Goal: Task Accomplishment & Management: Complete application form

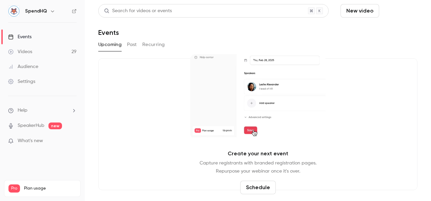
click at [403, 10] on button "Schedule" at bounding box center [400, 11] width 36 height 14
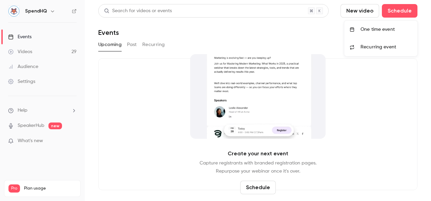
click at [387, 31] on div "One time event" at bounding box center [387, 29] width 52 height 7
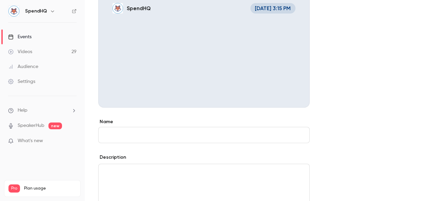
scroll to position [81, 0]
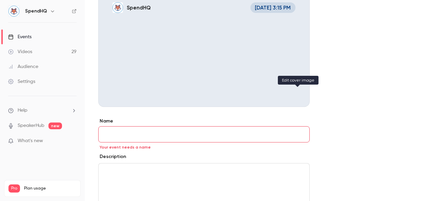
click at [295, 93] on icon "Cover image" at bounding box center [297, 94] width 7 height 5
click at [24, 37] on div "Events" at bounding box center [19, 37] width 23 height 7
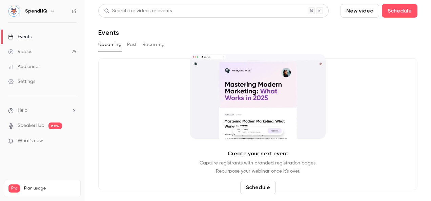
click at [134, 45] on button "Past" at bounding box center [132, 44] width 10 height 11
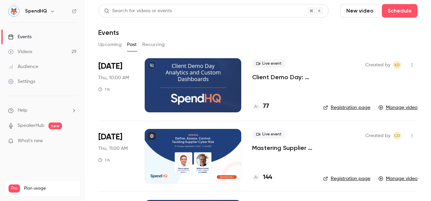
click at [181, 74] on div at bounding box center [193, 85] width 97 height 54
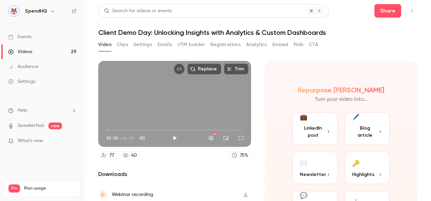
click at [137, 45] on button "Settings" at bounding box center [143, 44] width 19 height 11
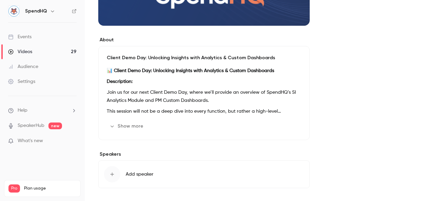
scroll to position [187, 0]
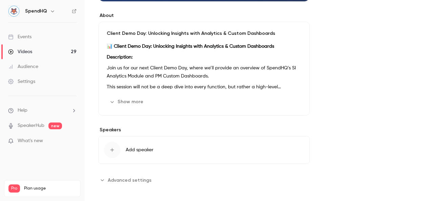
click at [126, 103] on button "Show more" at bounding box center [127, 102] width 41 height 11
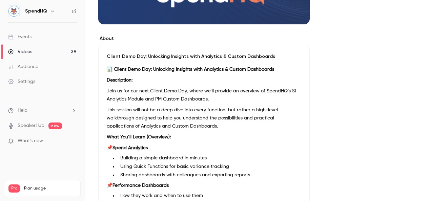
scroll to position [153, 0]
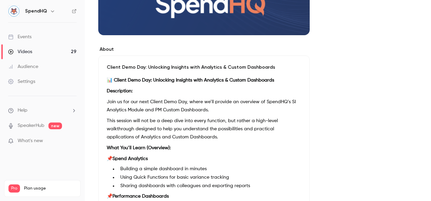
click at [37, 34] on link "Events" at bounding box center [42, 36] width 85 height 15
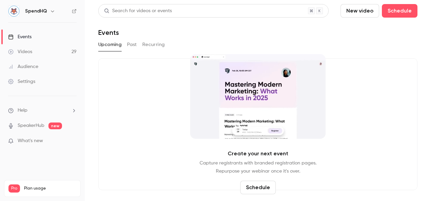
click at [131, 43] on button "Past" at bounding box center [132, 44] width 10 height 11
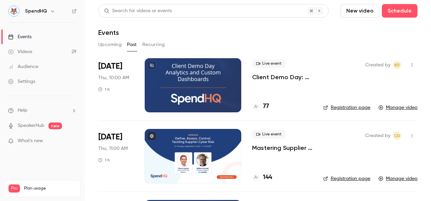
scroll to position [102, 0]
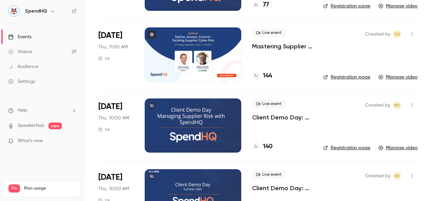
click at [188, 124] on div at bounding box center [193, 126] width 97 height 54
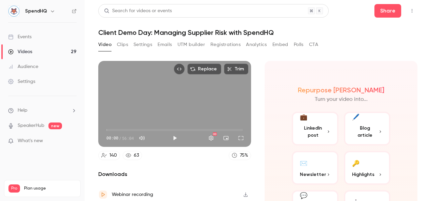
click at [223, 45] on button "Registrations" at bounding box center [225, 44] width 30 height 11
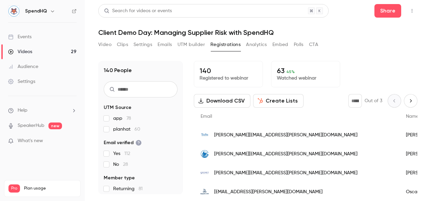
click at [167, 45] on button "Emails" at bounding box center [165, 44] width 14 height 11
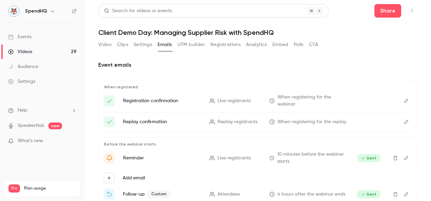
click at [139, 45] on button "Settings" at bounding box center [143, 44] width 19 height 11
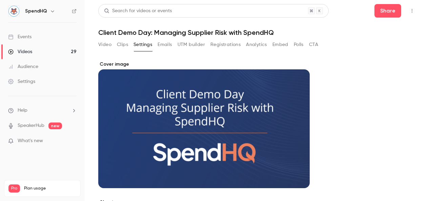
scroll to position [136, 0]
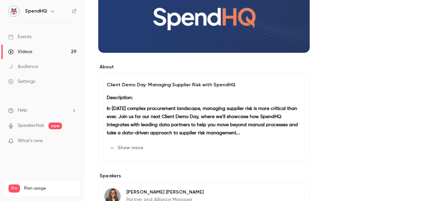
click at [23, 37] on div "Events" at bounding box center [19, 37] width 23 height 7
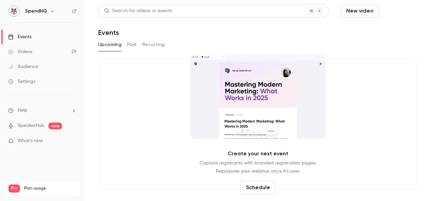
click at [409, 13] on button "Schedule" at bounding box center [400, 11] width 36 height 14
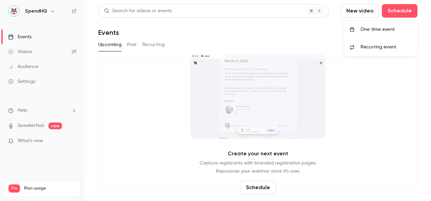
click at [379, 27] on div "One time event" at bounding box center [387, 29] width 52 height 7
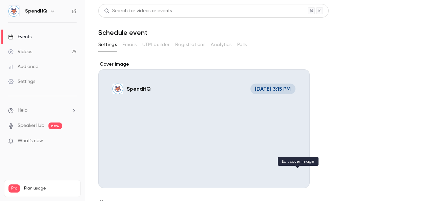
click at [298, 177] on icon "Cover image" at bounding box center [297, 176] width 7 height 5
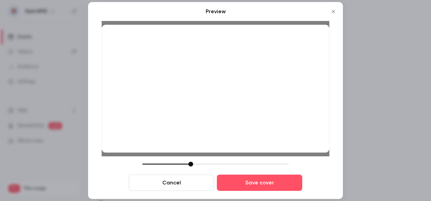
drag, startPoint x: 192, startPoint y: 24, endPoint x: 192, endPoint y: 18, distance: 6.4
click at [192, 18] on div "Preview Cancel Save cover" at bounding box center [216, 99] width 228 height 184
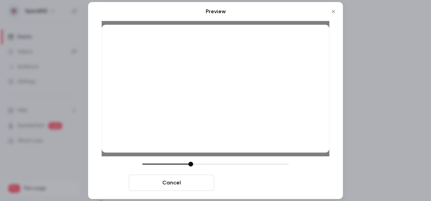
click at [254, 181] on button "Save cover" at bounding box center [259, 183] width 85 height 16
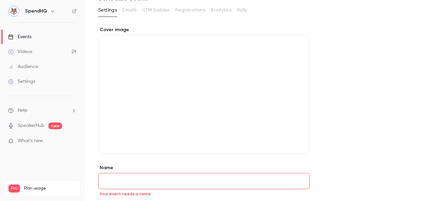
scroll to position [68, 0]
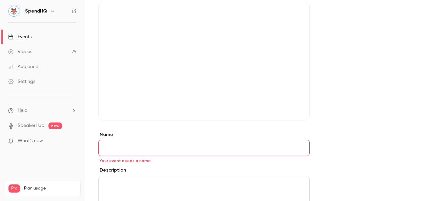
click at [110, 147] on input "Name" at bounding box center [203, 148] width 211 height 16
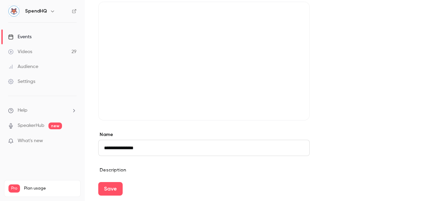
click at [161, 146] on input "**********" at bounding box center [203, 148] width 211 height 16
paste input "**********"
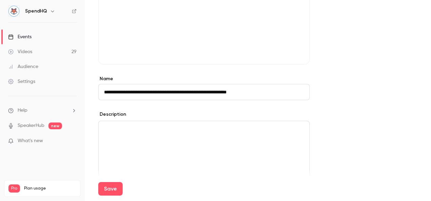
scroll to position [169, 0]
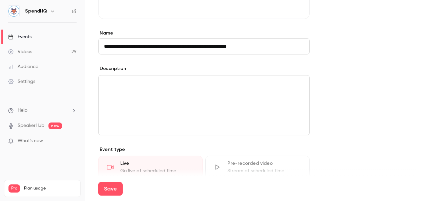
type input "**********"
click at [126, 84] on p "editor" at bounding box center [204, 84] width 200 height 8
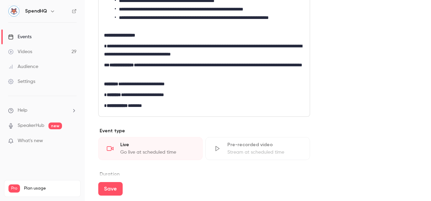
scroll to position [542, 0]
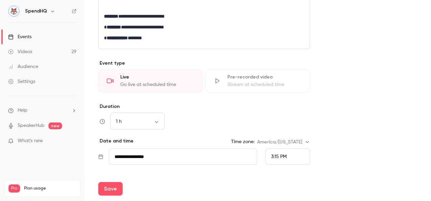
click at [152, 155] on input "**********" at bounding box center [183, 157] width 148 height 16
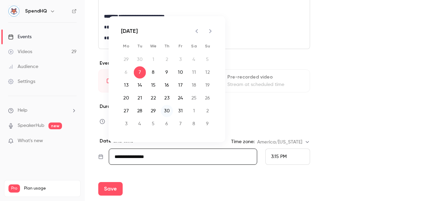
click at [170, 111] on button "30" at bounding box center [167, 111] width 12 height 12
type input "**********"
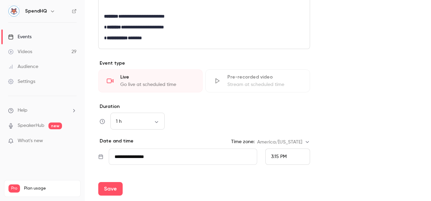
click at [293, 153] on div "3:15 PM" at bounding box center [287, 157] width 45 height 16
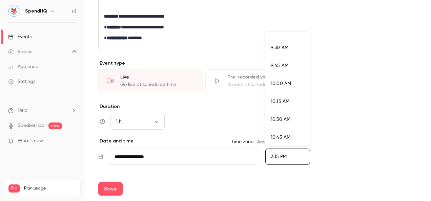
scroll to position [675, 0]
click at [281, 83] on span "10:00 AM" at bounding box center [281, 84] width 20 height 5
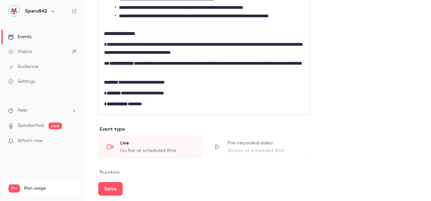
scroll to position [506, 0]
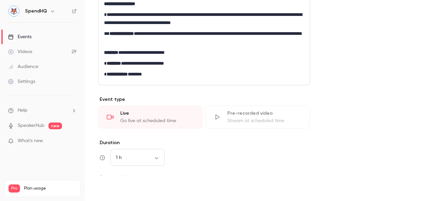
click at [118, 190] on button "Save" at bounding box center [110, 189] width 24 height 14
type input "**********"
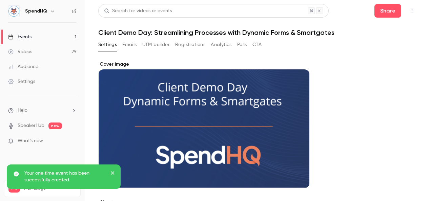
click at [169, 44] on button "UTM builder" at bounding box center [155, 44] width 27 height 11
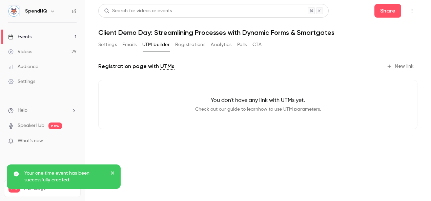
click at [403, 66] on button "New link" at bounding box center [401, 66] width 34 height 11
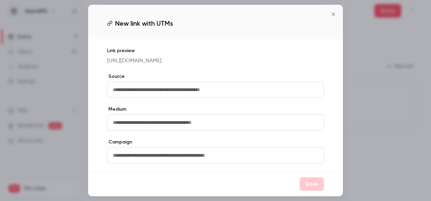
click at [118, 95] on input "text" at bounding box center [215, 90] width 217 height 16
type input "*******"
type input "*****"
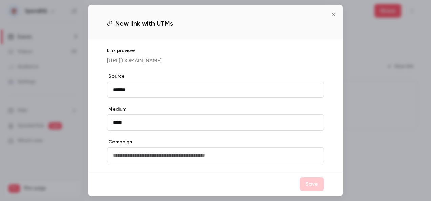
type input "**********"
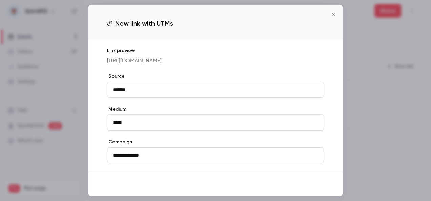
click at [310, 190] on button "Save" at bounding box center [312, 185] width 24 height 14
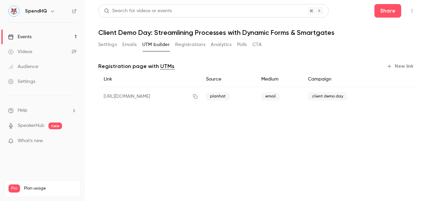
click at [396, 69] on button "New link" at bounding box center [401, 66] width 34 height 11
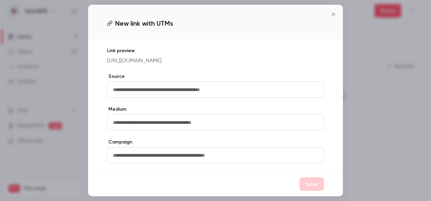
click at [115, 96] on input "text" at bounding box center [215, 90] width 217 height 16
type input "***"
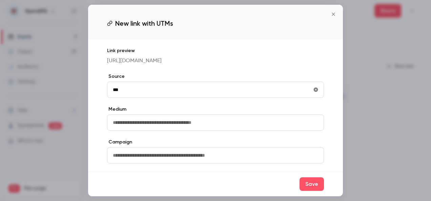
drag, startPoint x: 138, startPoint y: 93, endPoint x: 95, endPoint y: 92, distance: 43.4
click at [95, 92] on div "Link preview [URL][DOMAIN_NAME] Source *** Medium Campaign" at bounding box center [215, 105] width 255 height 133
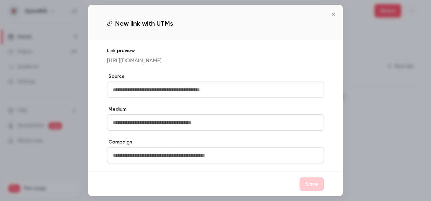
click at [98, 95] on div "Link preview [URL][DOMAIN_NAME] Source Medium Campaign" at bounding box center [215, 105] width 255 height 133
click at [110, 96] on input "text" at bounding box center [215, 90] width 217 height 16
type input "***"
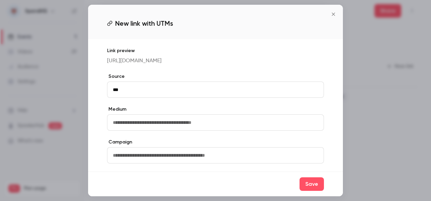
click at [122, 128] on input "text" at bounding box center [215, 123] width 217 height 16
type input "********"
click at [116, 156] on input "text" at bounding box center [215, 155] width 217 height 16
type input "**********"
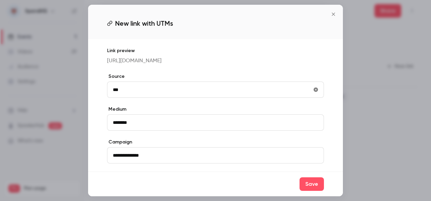
click at [129, 98] on input "***" at bounding box center [215, 90] width 217 height 16
type input "*"
type input "***"
click at [314, 190] on button "Save" at bounding box center [312, 185] width 24 height 14
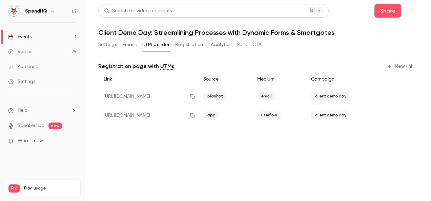
click at [109, 47] on button "Settings" at bounding box center [107, 44] width 19 height 11
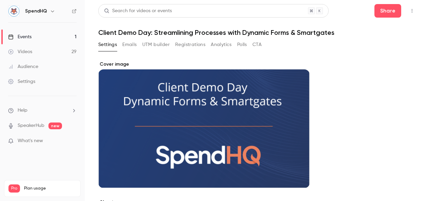
click at [24, 39] on div "Events" at bounding box center [19, 37] width 23 height 7
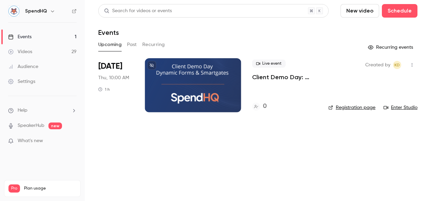
click at [130, 42] on button "Past" at bounding box center [132, 44] width 10 height 11
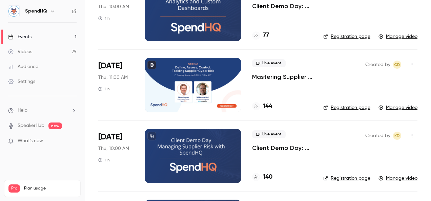
scroll to position [102, 0]
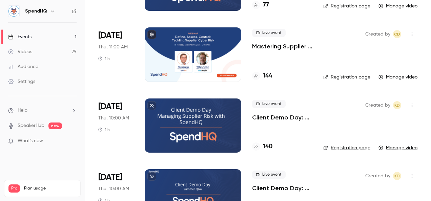
click at [174, 126] on div at bounding box center [193, 126] width 97 height 54
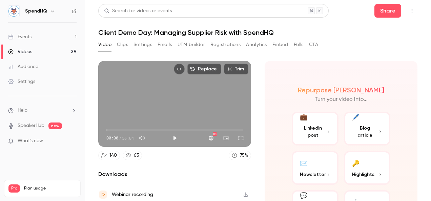
click at [190, 43] on button "UTM builder" at bounding box center [191, 44] width 27 height 11
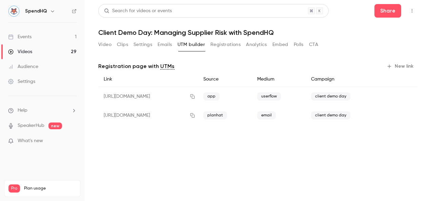
click at [34, 41] on link "Events 1" at bounding box center [42, 36] width 85 height 15
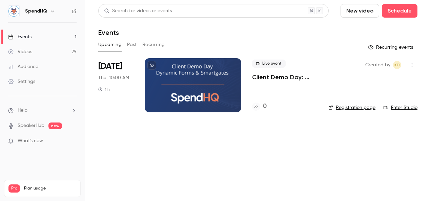
click at [127, 43] on button "Past" at bounding box center [132, 44] width 10 height 11
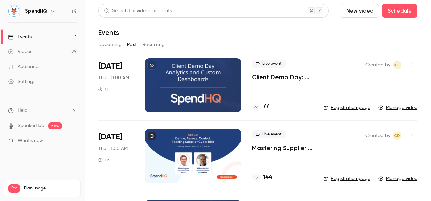
scroll to position [102, 0]
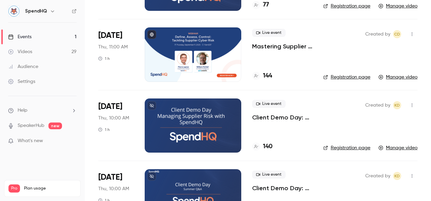
click at [172, 119] on div at bounding box center [193, 126] width 97 height 54
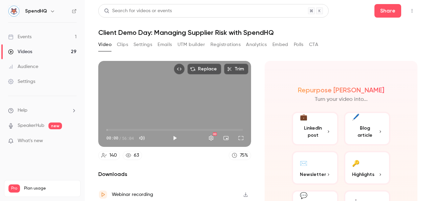
click at [41, 37] on link "Events 1" at bounding box center [42, 36] width 85 height 15
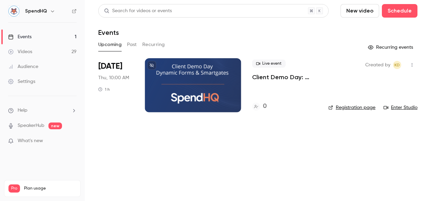
click at [128, 44] on button "Past" at bounding box center [132, 44] width 10 height 11
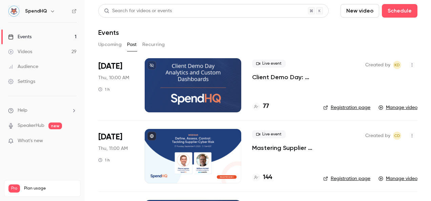
click at [187, 73] on div at bounding box center [193, 85] width 97 height 54
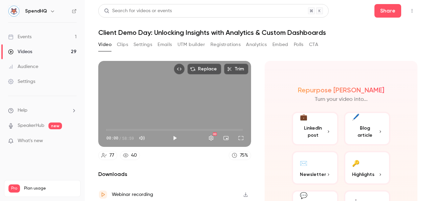
click at [198, 44] on button "UTM builder" at bounding box center [191, 44] width 27 height 11
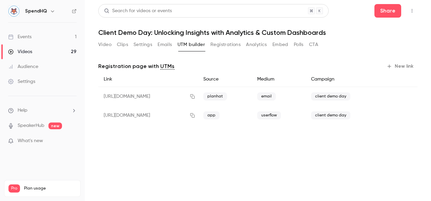
click at [51, 35] on link "Events 1" at bounding box center [42, 36] width 85 height 15
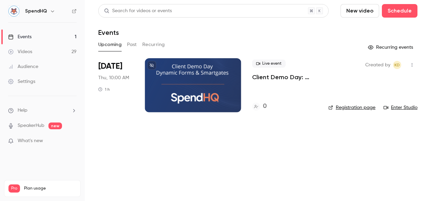
click at [180, 78] on div at bounding box center [193, 85] width 97 height 54
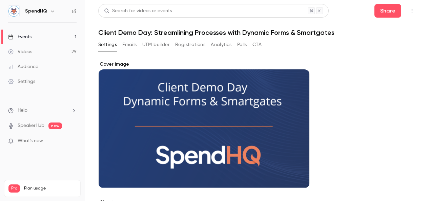
click at [154, 44] on button "UTM builder" at bounding box center [155, 44] width 27 height 11
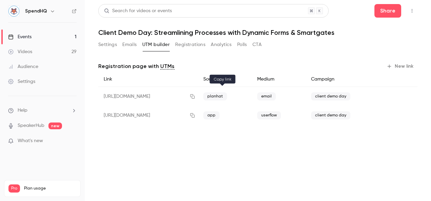
click at [195, 95] on icon "button" at bounding box center [192, 96] width 5 height 5
